Goal: Task Accomplishment & Management: Use online tool/utility

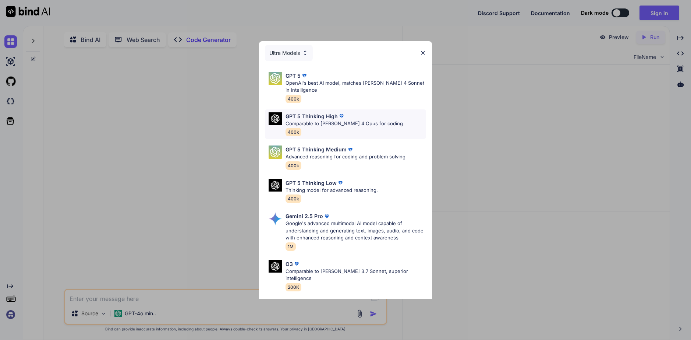
scroll to position [60, 0]
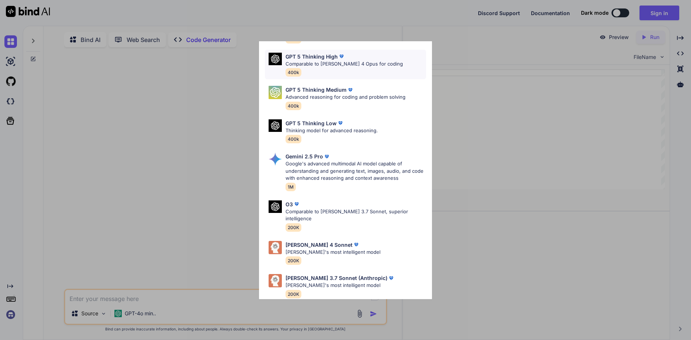
type textarea "x"
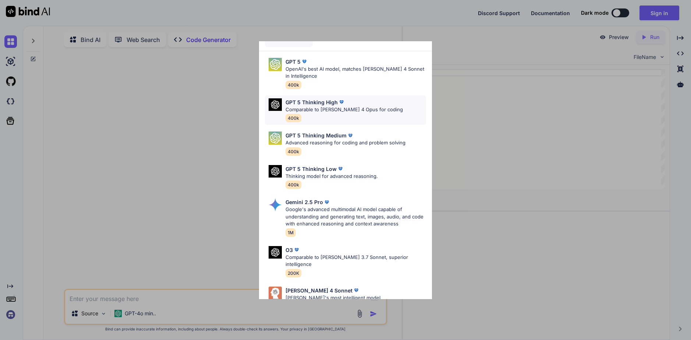
scroll to position [0, 0]
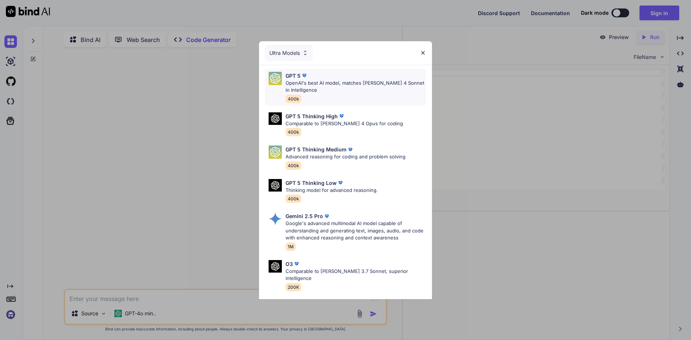
click at [330, 79] on p "OpenAI's best AI model, matches Claude 4 Sonnet in Intelligence" at bounding box center [355, 86] width 141 height 14
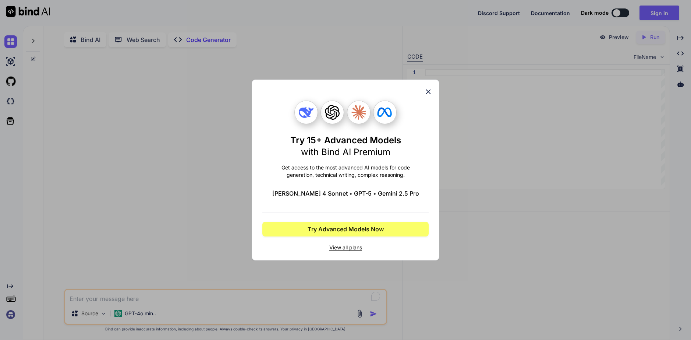
click at [427, 92] on icon at bounding box center [428, 91] width 5 height 5
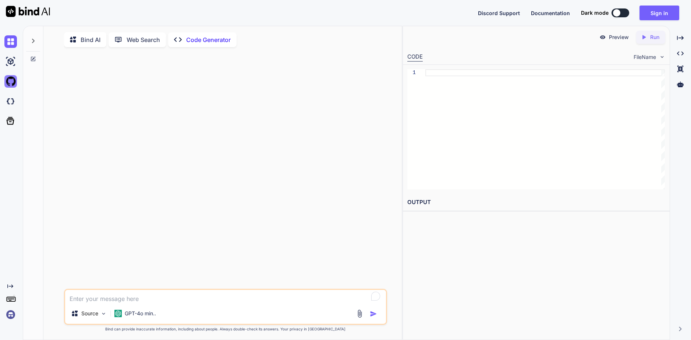
click at [6, 80] on img at bounding box center [10, 81] width 13 height 13
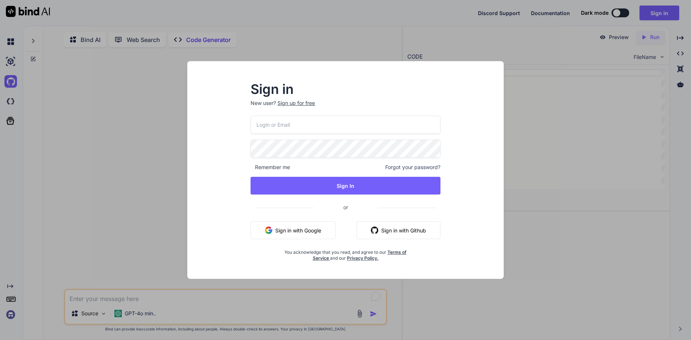
click at [383, 230] on button "Sign in with Github" at bounding box center [398, 230] width 84 height 18
click at [381, 230] on button "Sign in with Github" at bounding box center [398, 230] width 84 height 18
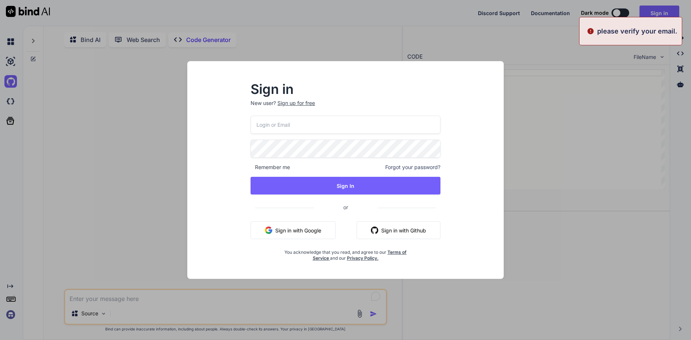
click at [306, 231] on button "Sign in with Google" at bounding box center [292, 230] width 85 height 18
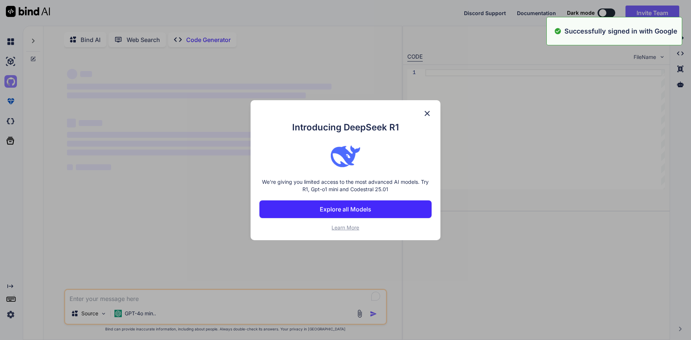
click at [11, 79] on div "Created with Pixso. Bind AI Web Search Created with Pixso. Code Generator ‌ ‌ ‌…" at bounding box center [345, 183] width 691 height 314
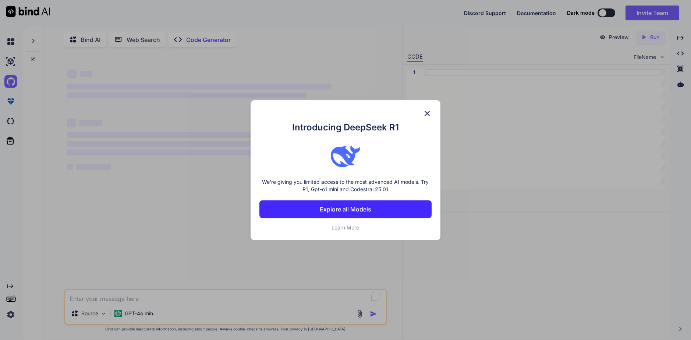
click at [427, 113] on img at bounding box center [427, 113] width 9 height 9
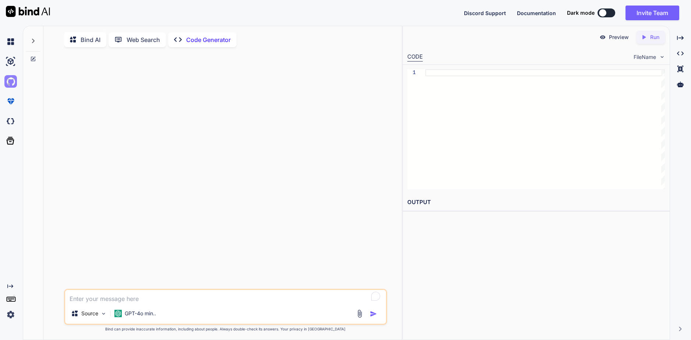
click at [12, 83] on img at bounding box center [10, 81] width 13 height 13
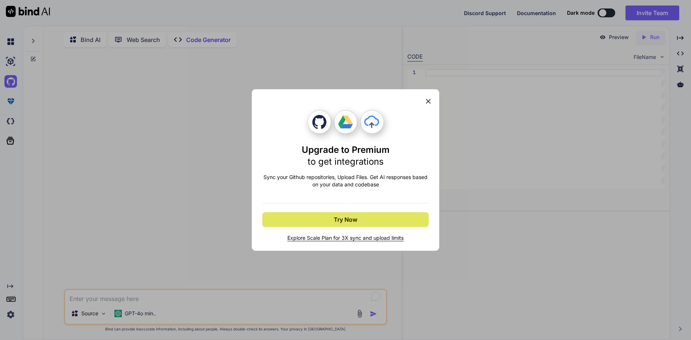
click at [363, 215] on button "Try Now" at bounding box center [345, 219] width 166 height 15
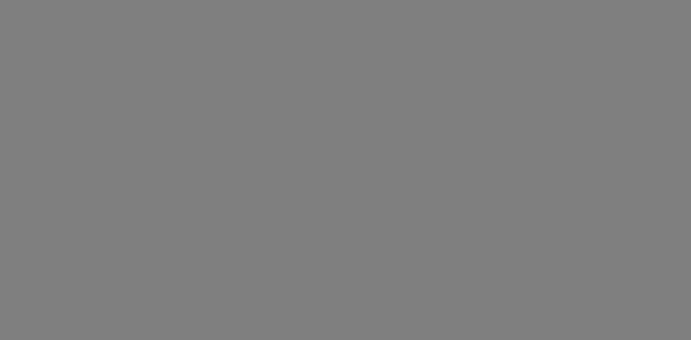
click at [129, 150] on div at bounding box center [345, 170] width 691 height 340
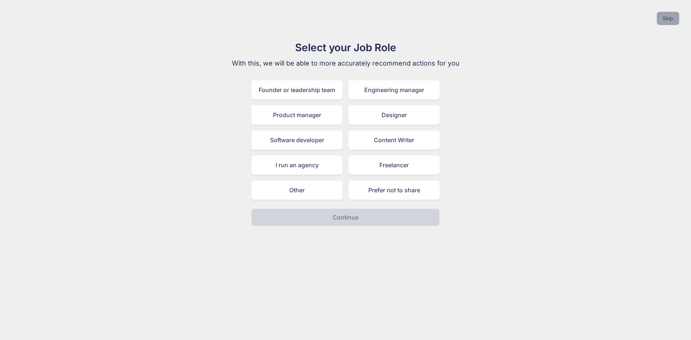
click at [669, 21] on button "Skip" at bounding box center [668, 18] width 22 height 13
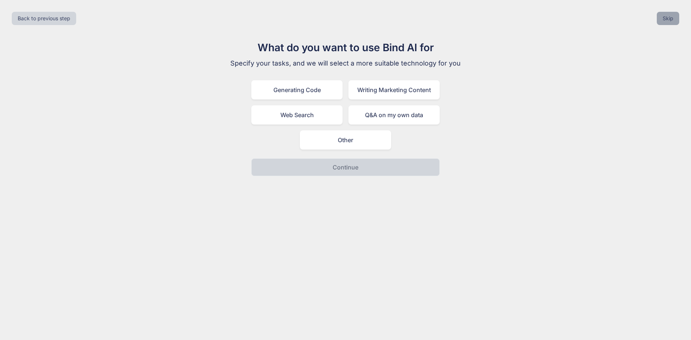
click at [669, 21] on button "Skip" at bounding box center [668, 18] width 22 height 13
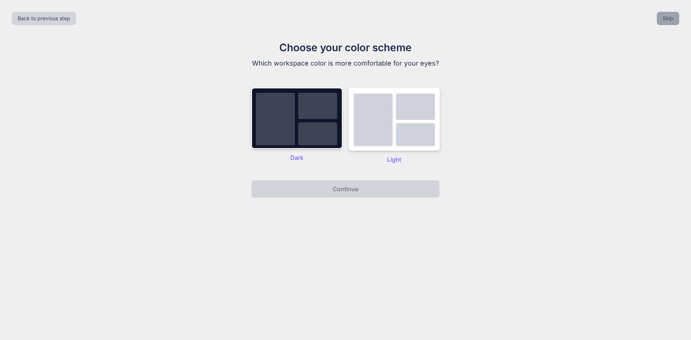
click at [669, 21] on button "Skip" at bounding box center [668, 18] width 22 height 13
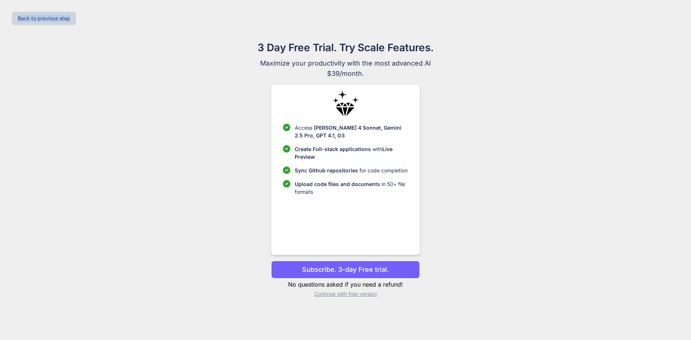
click at [669, 21] on div "Back to previous step" at bounding box center [345, 18] width 679 height 25
click at [334, 295] on p "Continue with free version" at bounding box center [345, 293] width 148 height 7
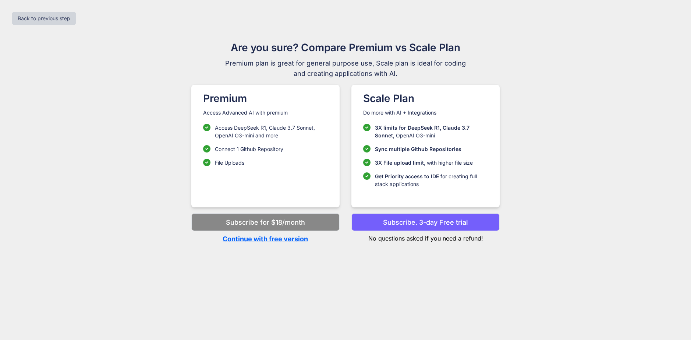
click at [279, 239] on p "Continue with free version" at bounding box center [265, 239] width 148 height 10
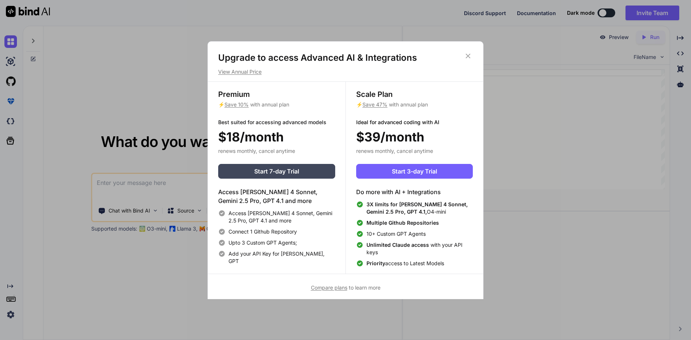
click at [469, 57] on icon at bounding box center [468, 56] width 8 height 8
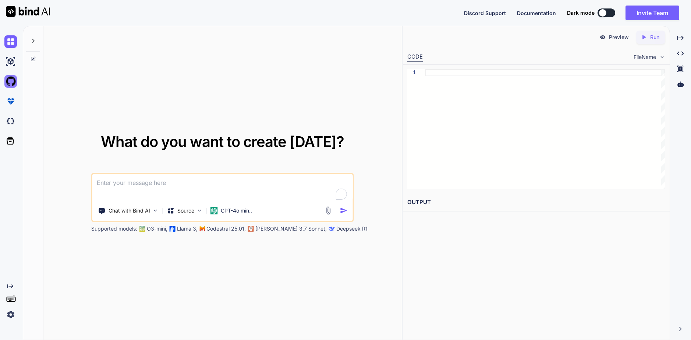
click at [8, 82] on img at bounding box center [10, 81] width 13 height 13
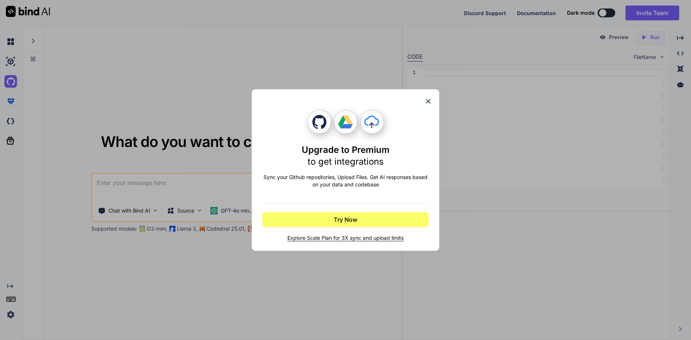
click at [223, 87] on div "Upgrade to Premium to get integrations Sync your Github repositories, Upload Fi…" at bounding box center [345, 170] width 691 height 340
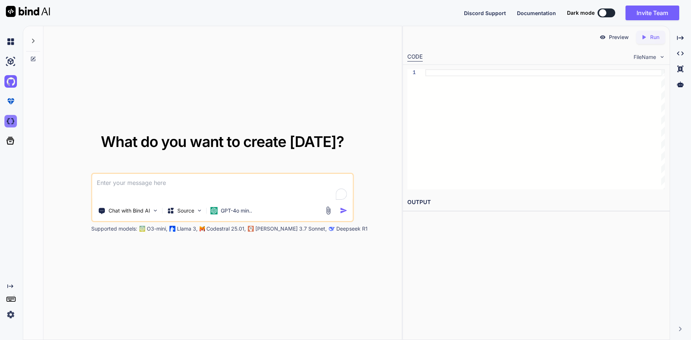
click at [6, 120] on img at bounding box center [10, 121] width 13 height 13
click at [12, 138] on icon at bounding box center [11, 141] width 8 height 8
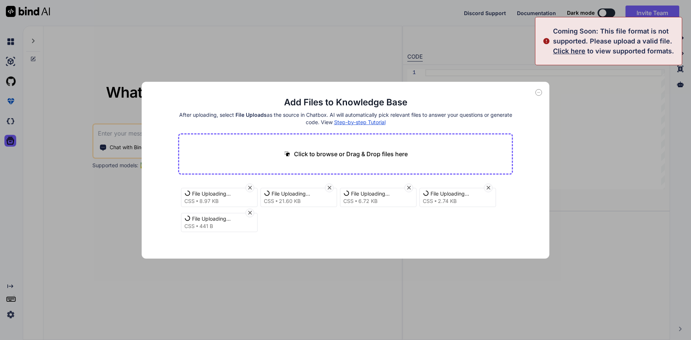
click at [250, 187] on icon at bounding box center [250, 188] width 4 height 4
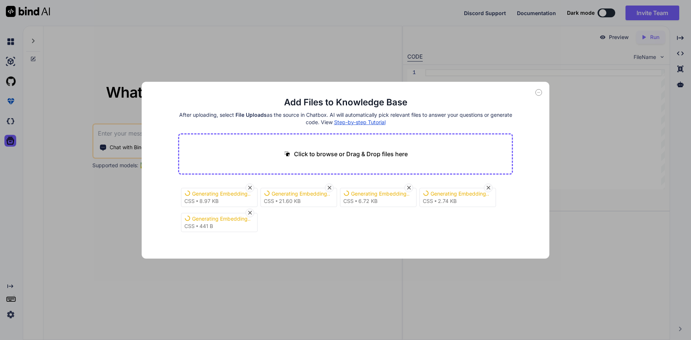
click at [322, 56] on div "Add Files to Knowledge Base After uploading, select File Uploads as the source …" at bounding box center [345, 170] width 691 height 340
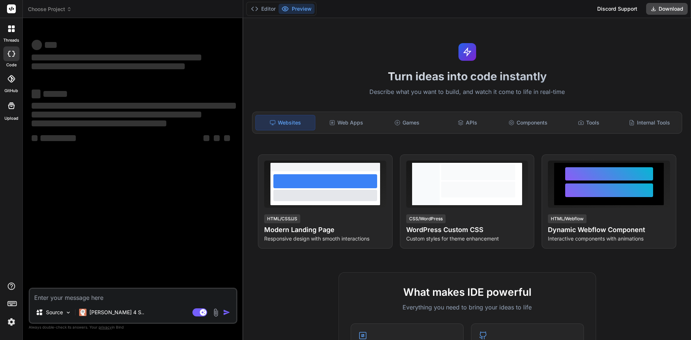
type textarea "x"
